Goal: Task Accomplishment & Management: Manage account settings

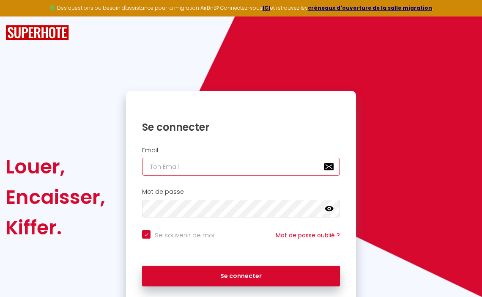
type input "[EMAIL_ADDRESS][DOMAIN_NAME]"
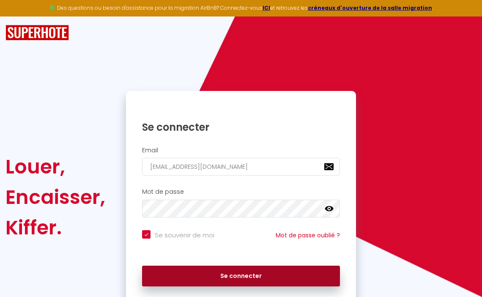
click at [249, 277] on button "Se connecter" at bounding box center [241, 275] width 198 height 21
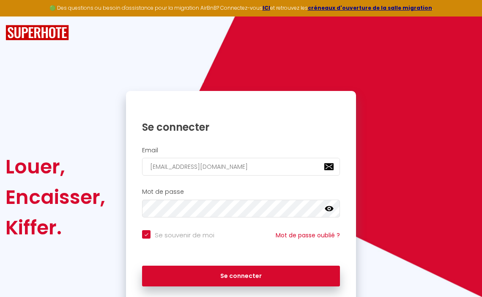
checkbox input "true"
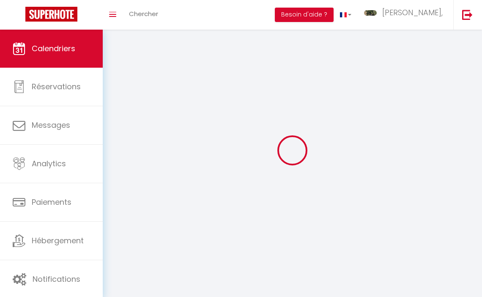
select select
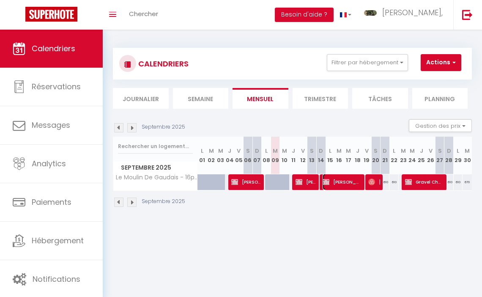
click at [333, 185] on span "[PERSON_NAME]" at bounding box center [341, 182] width 38 height 16
select select "OK"
select select "KO"
select select "0"
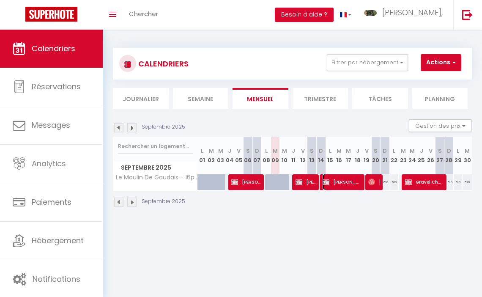
select select "1"
select select
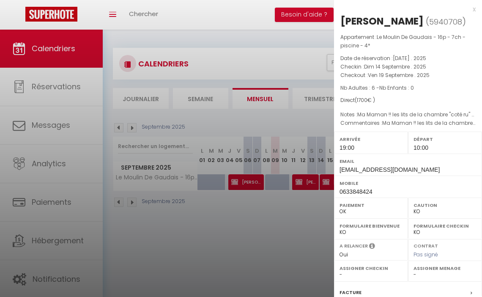
click at [413, 212] on select "OK KO" at bounding box center [444, 212] width 63 height 8
select select "OK"
click at [413, 208] on select "OK KO" at bounding box center [444, 212] width 63 height 8
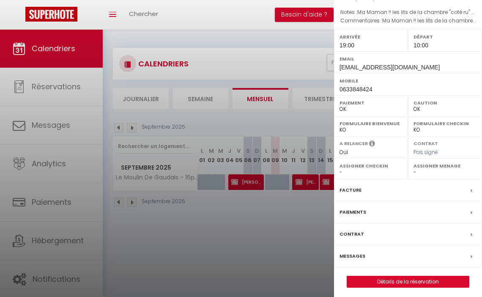
scroll to position [104, 0]
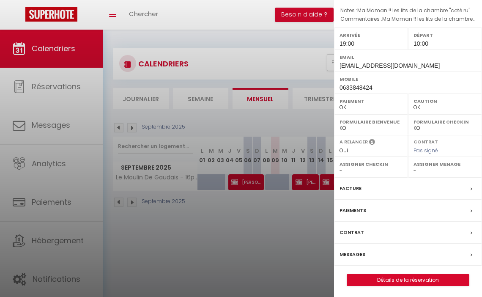
click at [300, 230] on div at bounding box center [241, 148] width 482 height 297
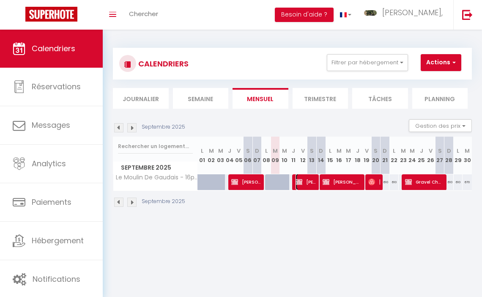
click at [309, 180] on span "[PERSON_NAME], PERSO" at bounding box center [305, 182] width 21 height 16
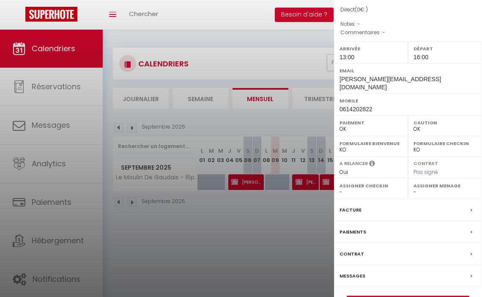
click at [302, 223] on div at bounding box center [241, 148] width 482 height 297
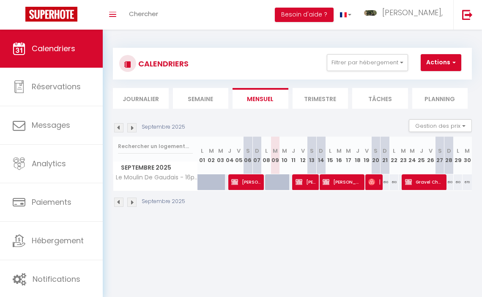
drag, startPoint x: 240, startPoint y: 247, endPoint x: 30, endPoint y: 252, distance: 210.1
click at [240, 247] on body "🟢 Des questions ou besoin d'assistance pour la migration AirBnB? Connectez-vous…" at bounding box center [241, 178] width 482 height 297
